Goal: Transaction & Acquisition: Purchase product/service

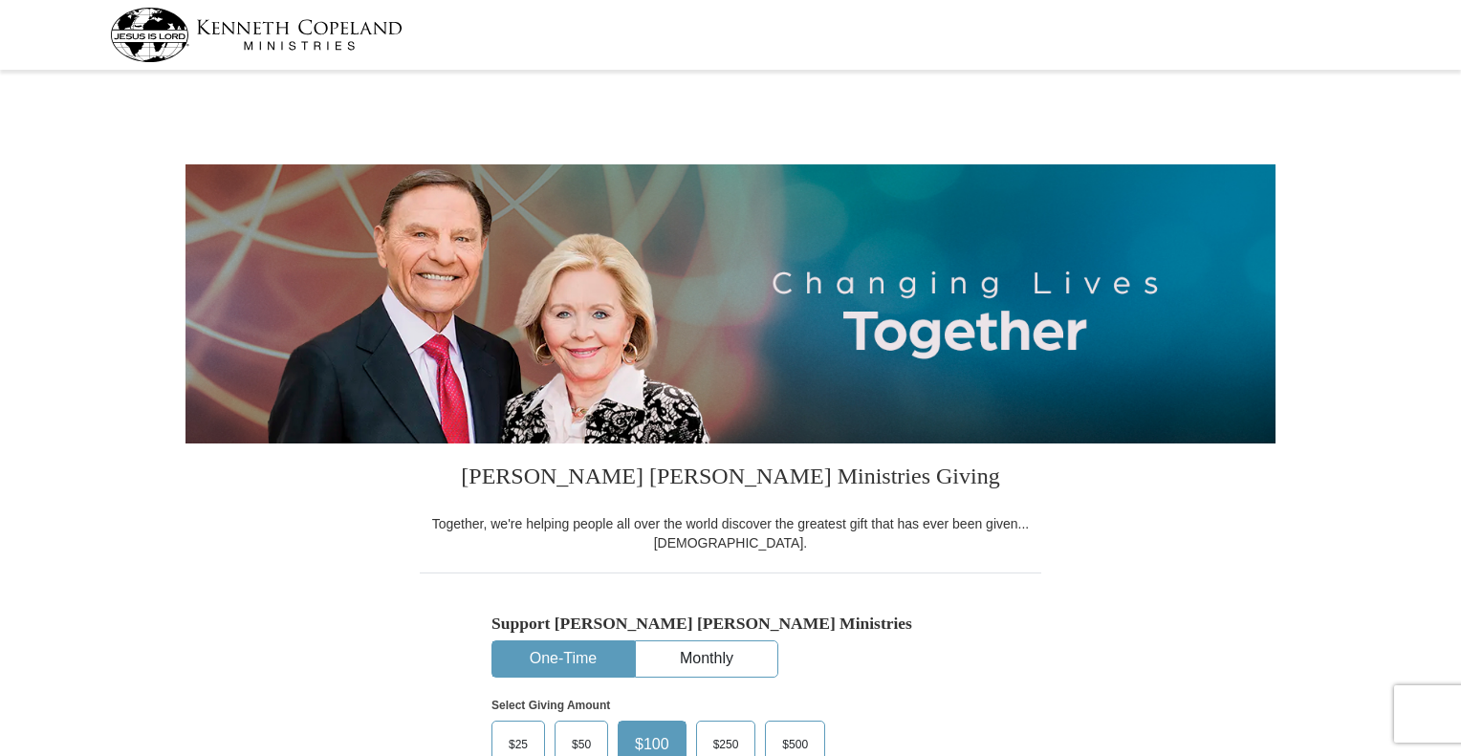
select select "OH"
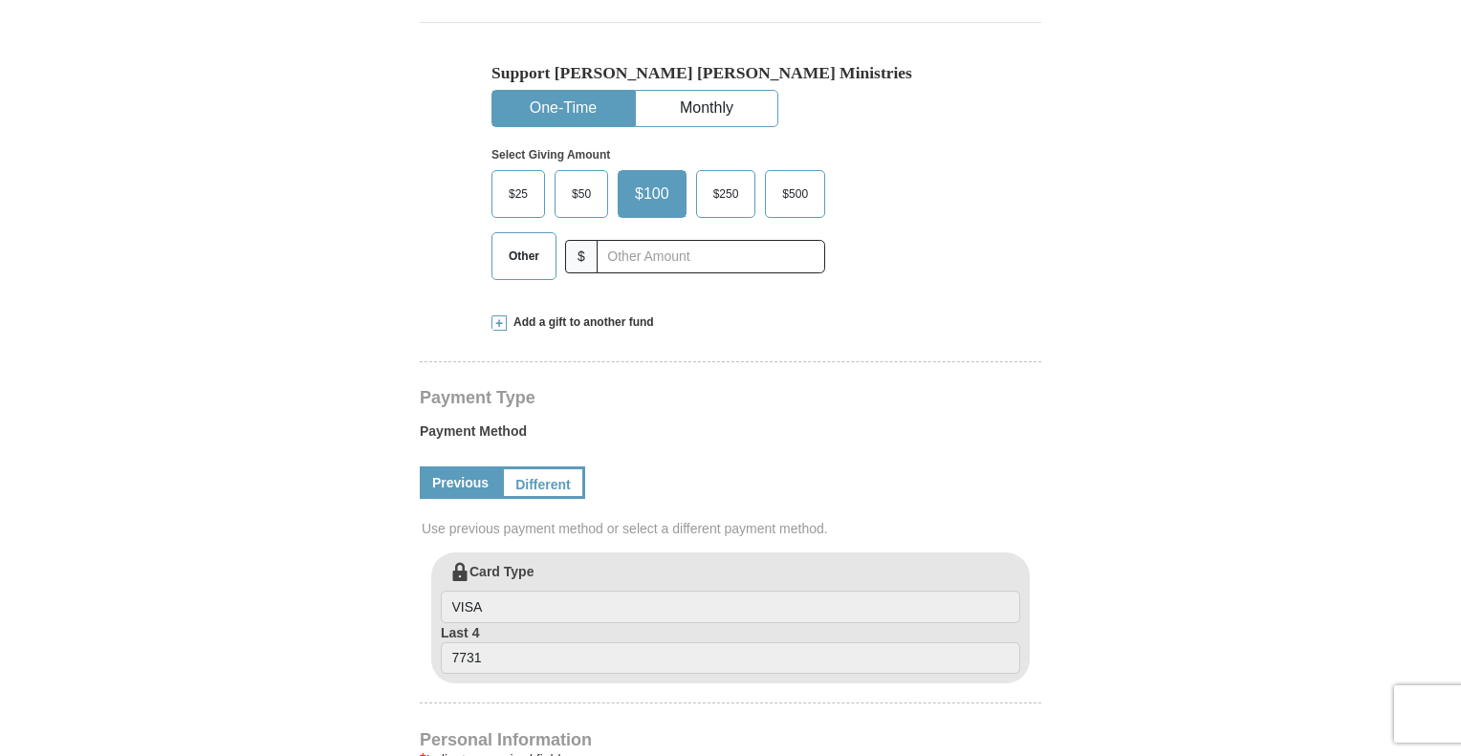
scroll to position [561, 0]
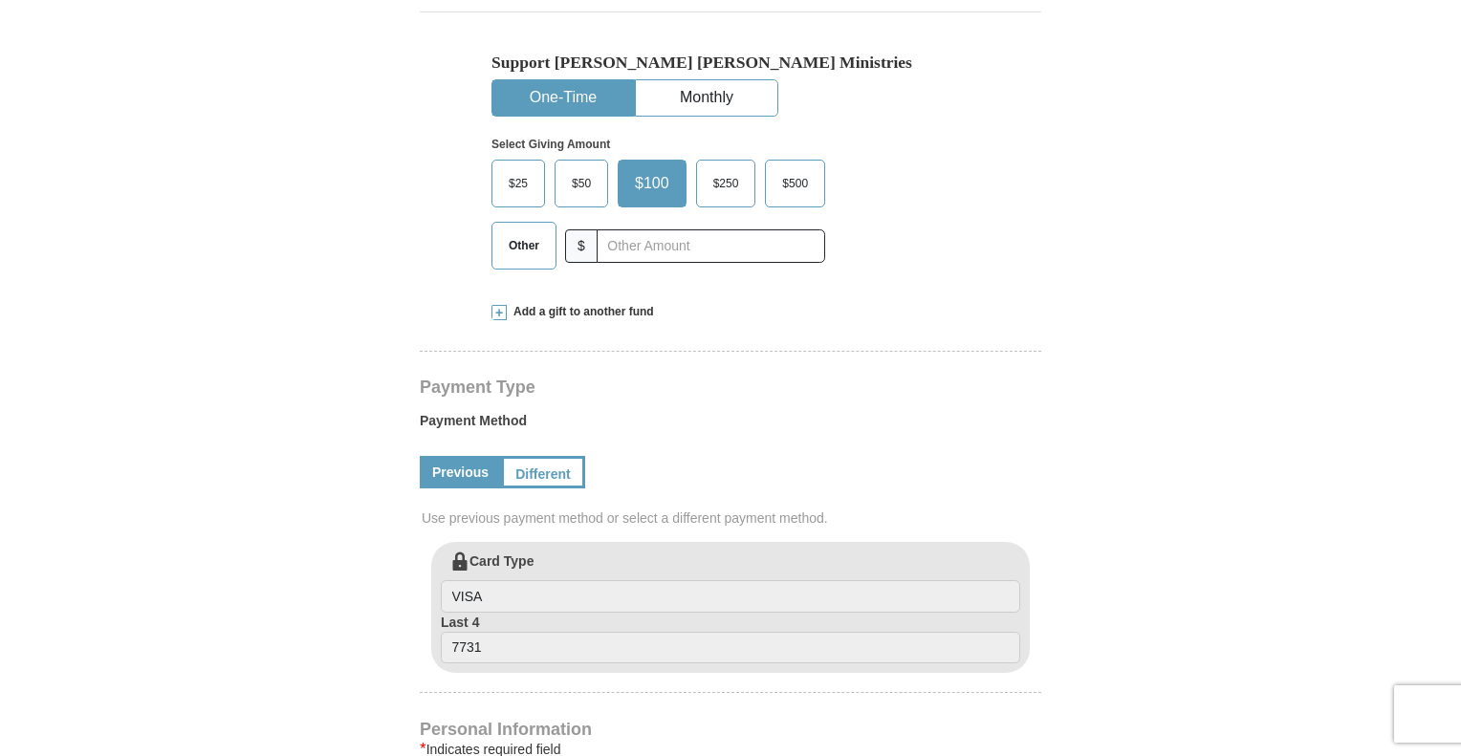
click at [506, 238] on span "Other" at bounding box center [524, 245] width 50 height 29
click at [0, 0] on input "Other" at bounding box center [0, 0] width 0 height 0
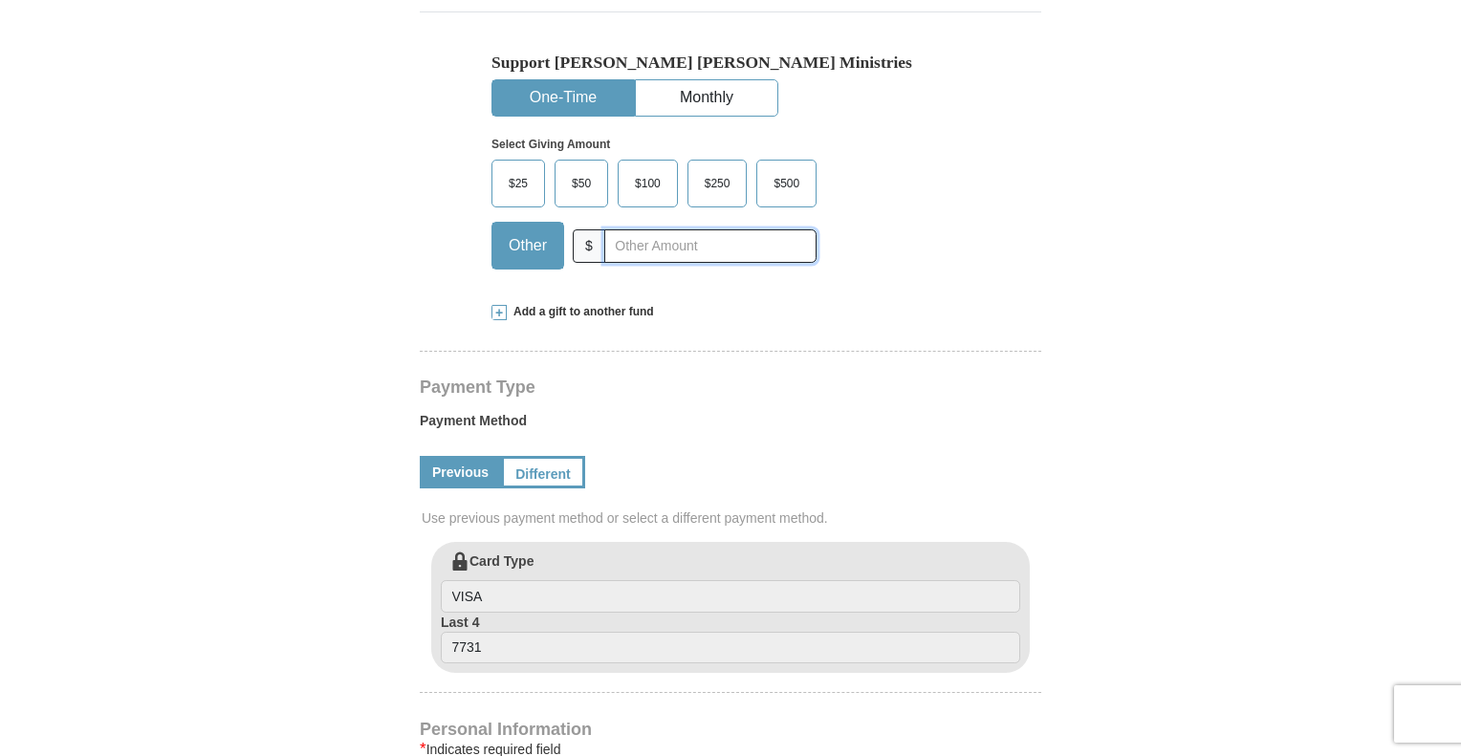
click at [630, 248] on input "text" at bounding box center [710, 245] width 212 height 33
type input "116.00"
drag, startPoint x: 1459, startPoint y: 144, endPoint x: 1459, endPoint y: 157, distance: 12.4
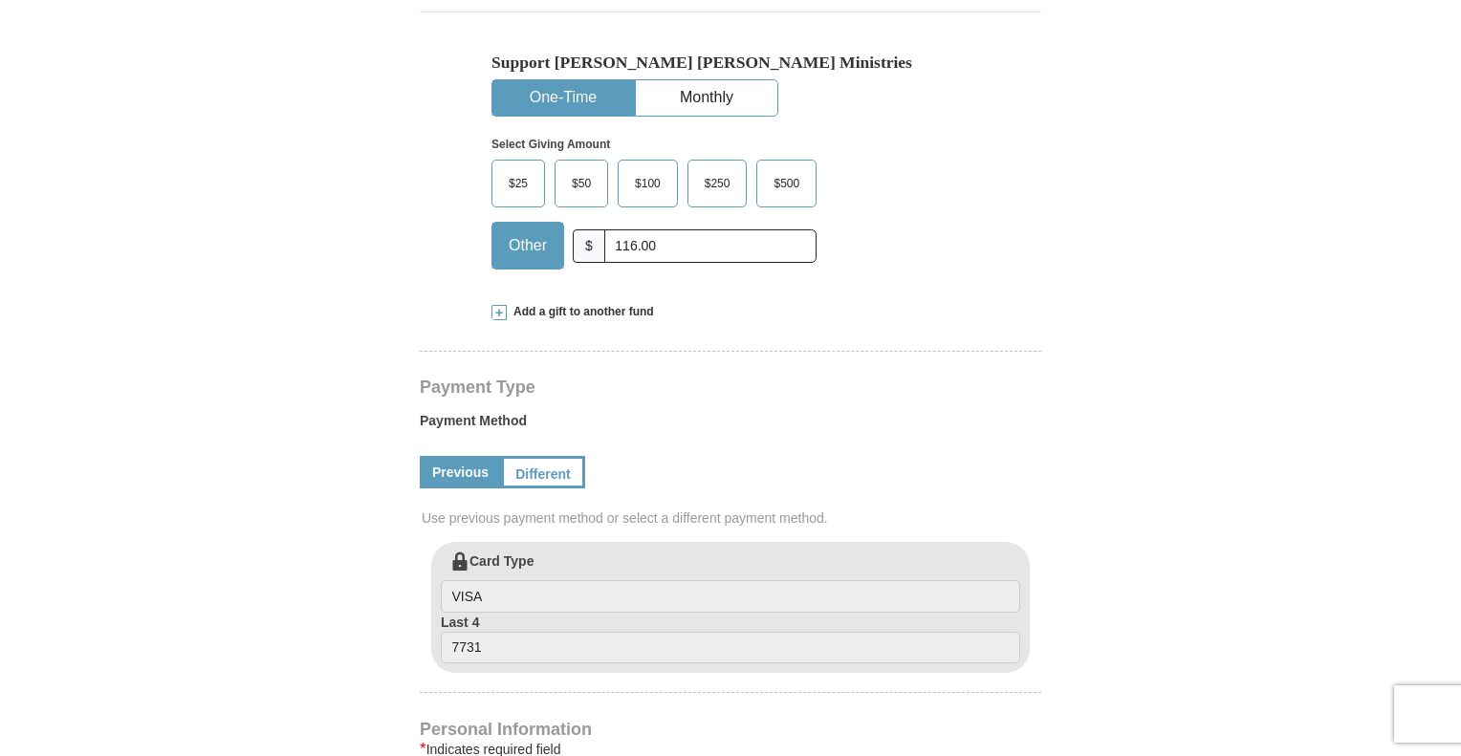
click at [496, 313] on span at bounding box center [498, 312] width 15 height 15
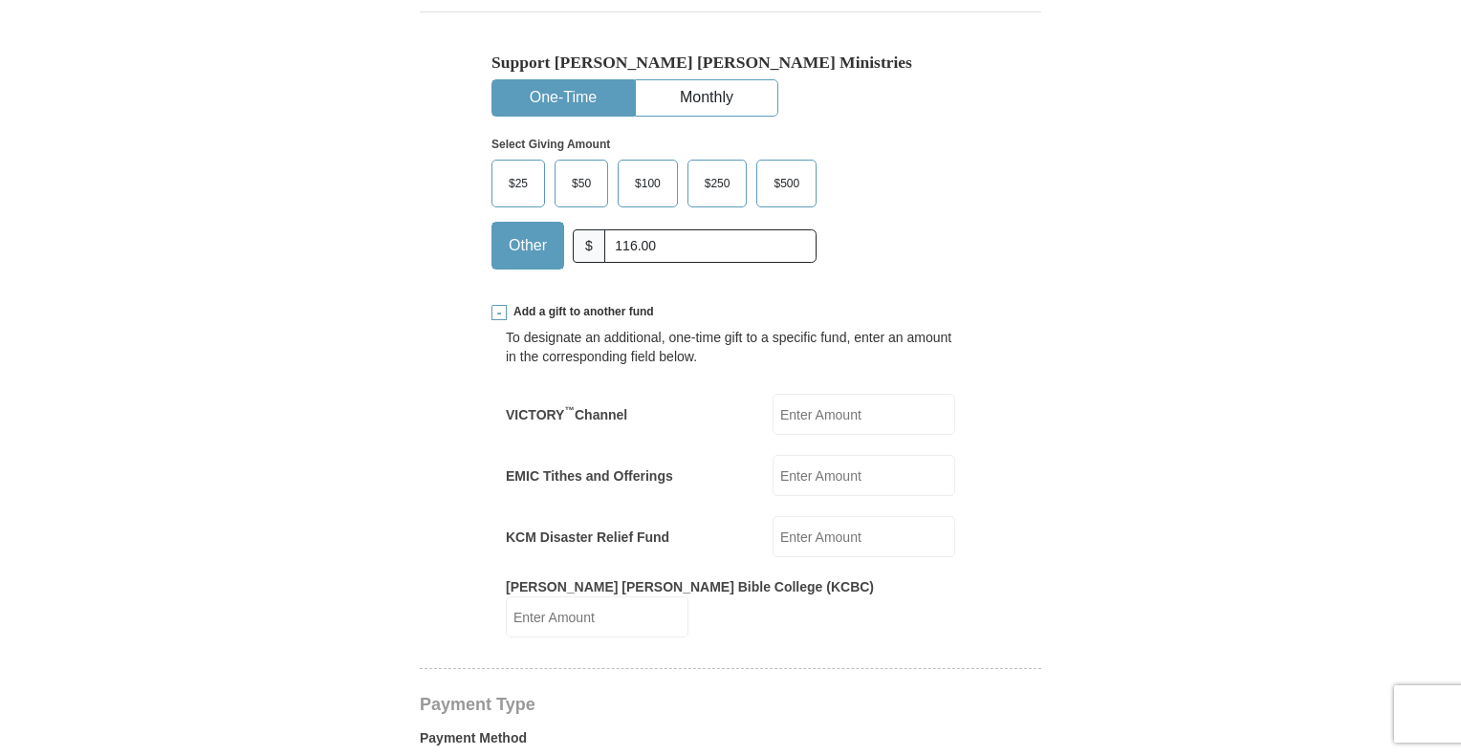
click at [803, 476] on input "EMIC Tithes and Offerings" at bounding box center [863, 475] width 183 height 41
drag, startPoint x: 677, startPoint y: 240, endPoint x: 587, endPoint y: 257, distance: 91.5
click at [587, 257] on div "Other $ 116.00" at bounding box center [653, 246] width 325 height 48
click at [803, 469] on input "EMIC Tithes and Offerings" at bounding box center [863, 475] width 183 height 41
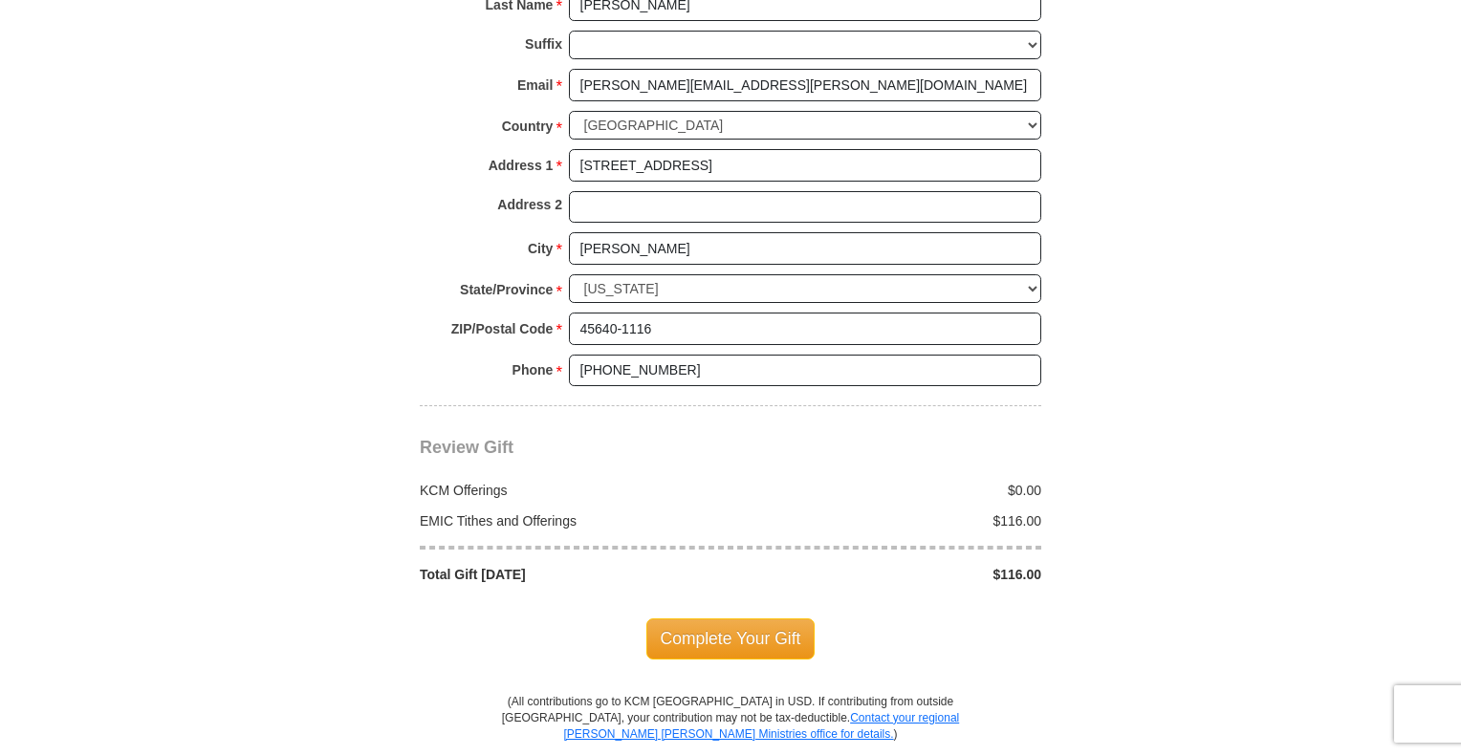
scroll to position [1713, 0]
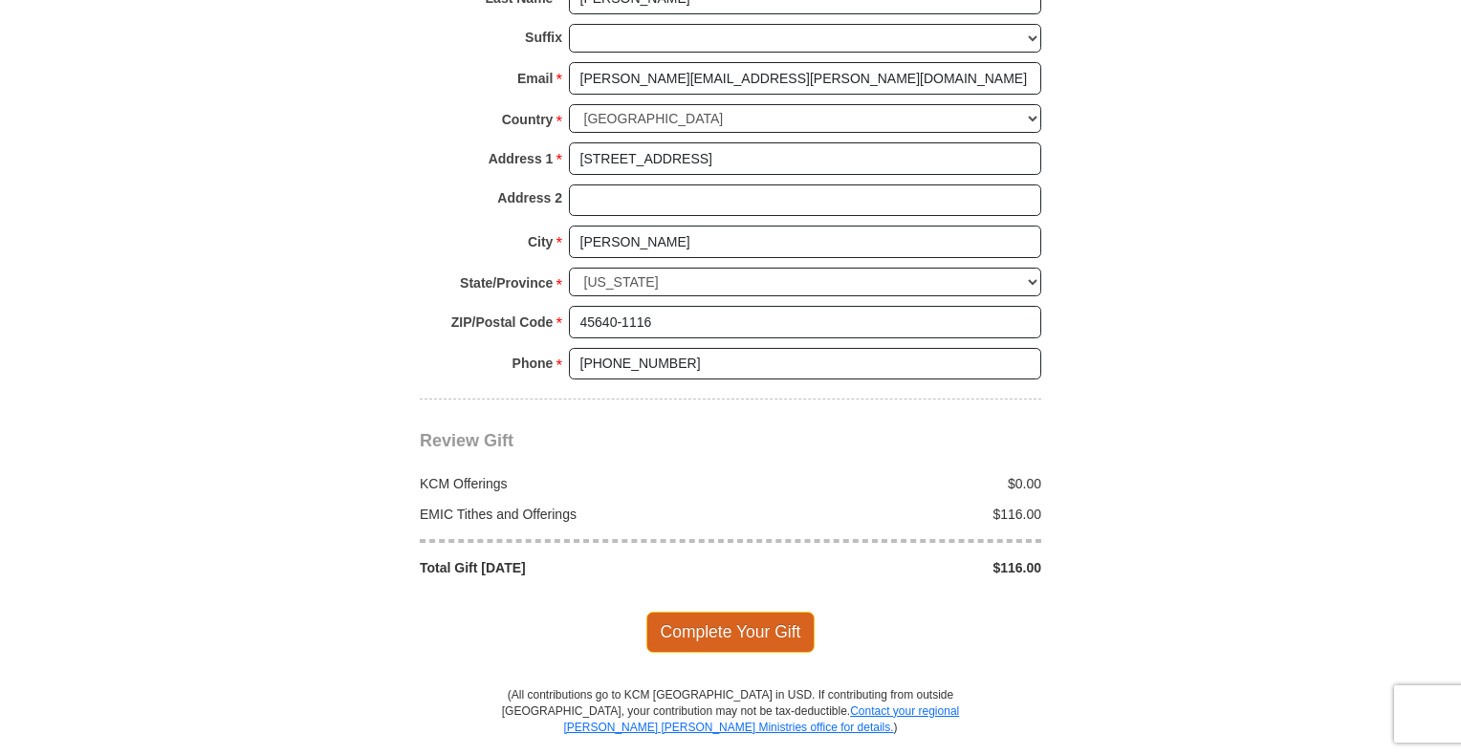
type input "116.00"
click at [710, 612] on span "Complete Your Gift" at bounding box center [730, 632] width 169 height 40
